Goal: Use online tool/utility

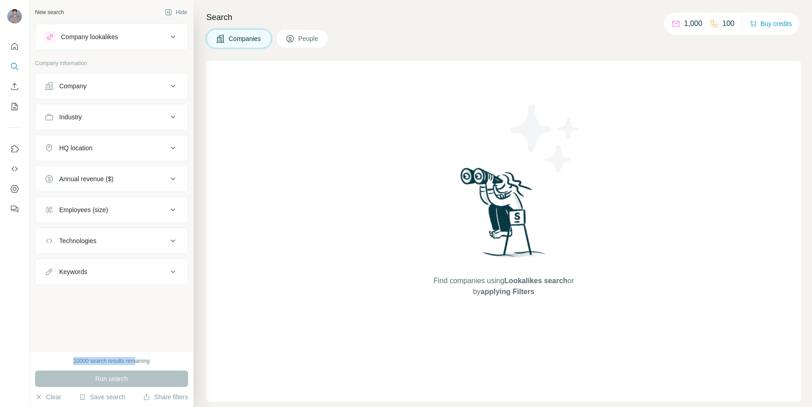
click at [134, 358] on div "10000 search results remaining" at bounding box center [111, 361] width 153 height 8
click at [134, 358] on div "10000 search results remaining" at bounding box center [111, 361] width 76 height 8
